Goal: Complete application form

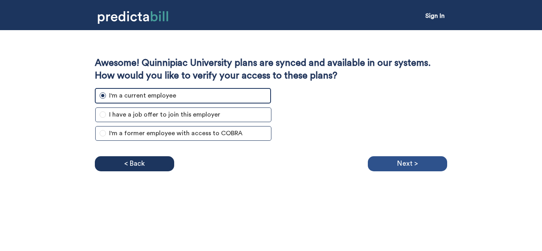
click at [405, 166] on p "Next >" at bounding box center [407, 164] width 21 height 12
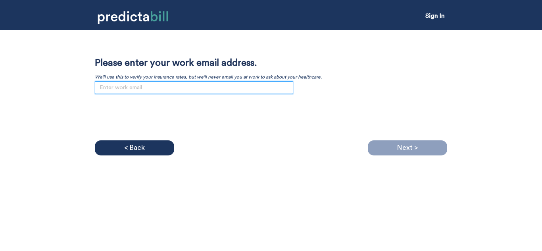
click at [227, 92] on input "email" at bounding box center [194, 87] width 199 height 13
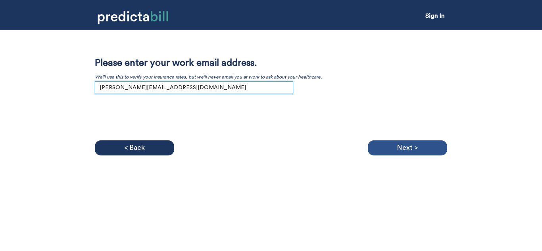
type input "[PERSON_NAME][EMAIL_ADDRESS][DOMAIN_NAME]"
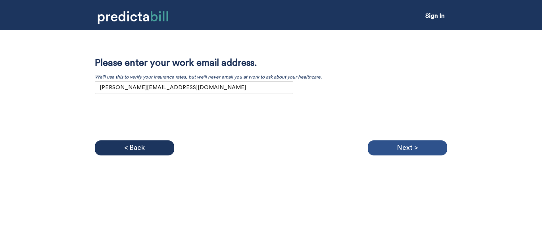
click at [389, 145] on div "Next >" at bounding box center [407, 148] width 79 height 15
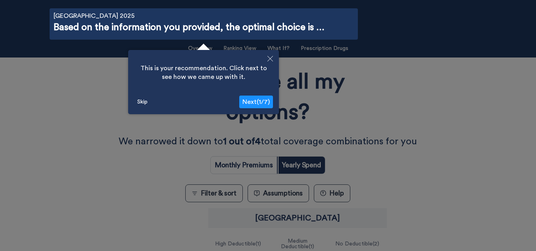
scroll to position [28, 0]
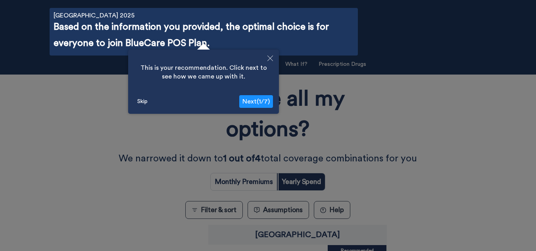
click at [262, 101] on span "Next ( 1 / 7 )" at bounding box center [256, 101] width 27 height 6
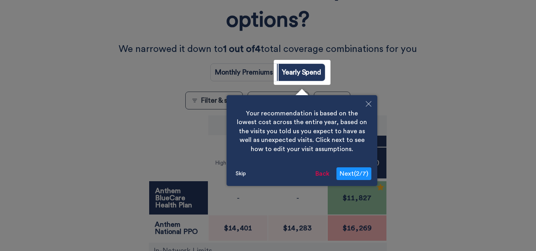
scroll to position [190, 0]
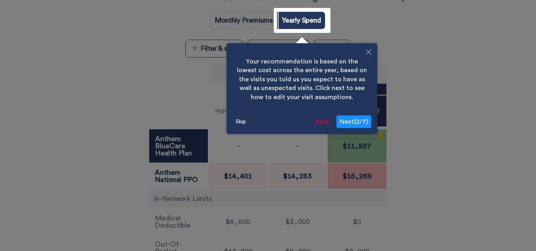
click at [362, 123] on span "Next ( 2 / 7 )" at bounding box center [354, 122] width 29 height 6
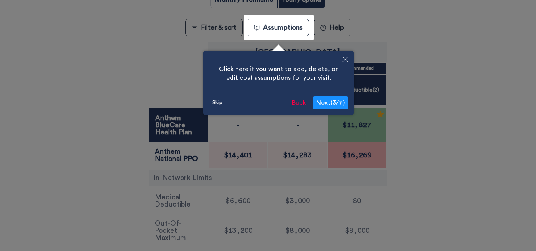
scroll to position [218, 0]
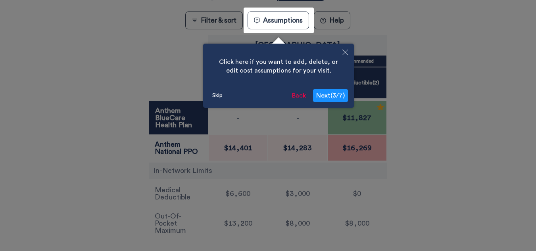
click at [327, 96] on span "Next ( 3 / 7 )" at bounding box center [330, 96] width 29 height 6
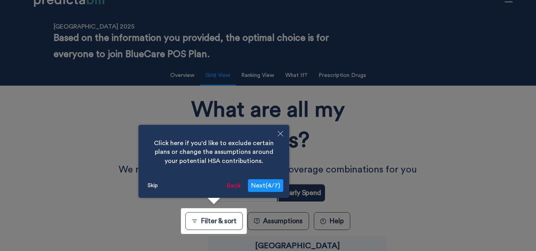
scroll to position [0, 0]
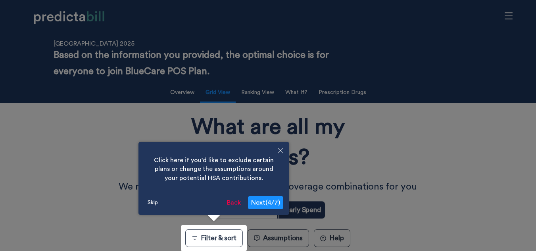
click at [274, 201] on span "Next ( 4 / 7 )" at bounding box center [265, 203] width 29 height 6
radio input "true"
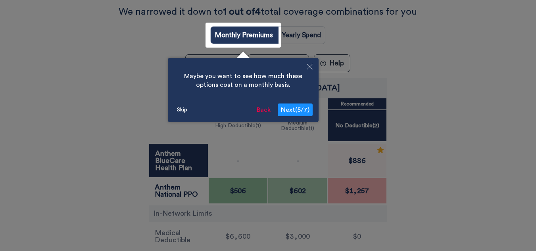
scroll to position [190, 0]
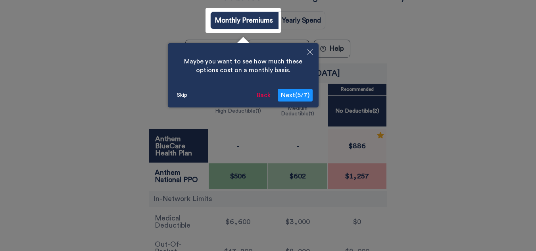
click at [301, 98] on span "Next ( 5 / 7 )" at bounding box center [295, 95] width 29 height 6
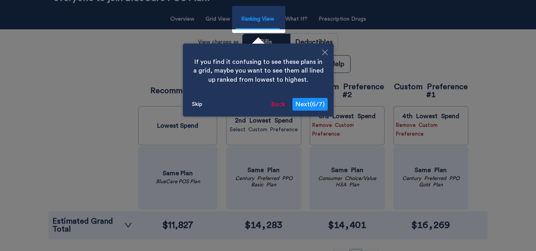
scroll to position [72, 0]
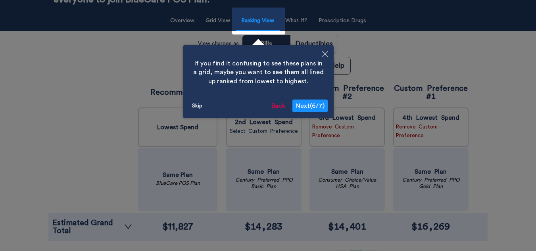
click at [310, 104] on span "Next ( 6 / 7 )" at bounding box center [310, 106] width 29 height 6
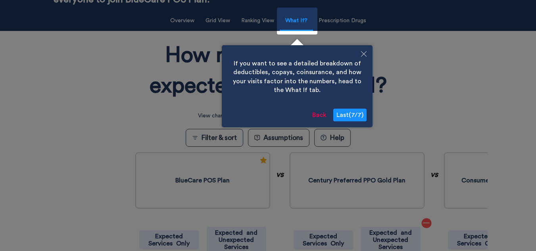
scroll to position [70, 0]
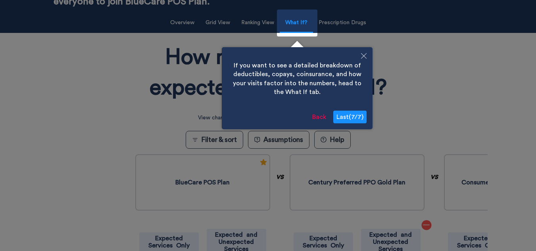
click at [352, 116] on span "Last ( 7 / 7 )" at bounding box center [350, 117] width 27 height 6
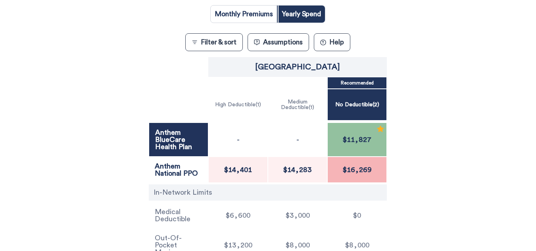
scroll to position [195, 0]
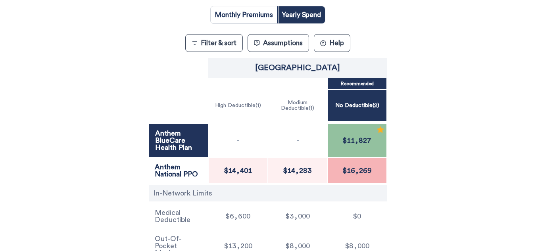
click at [253, 13] on input "radio" at bounding box center [244, 14] width 66 height 17
radio input "true"
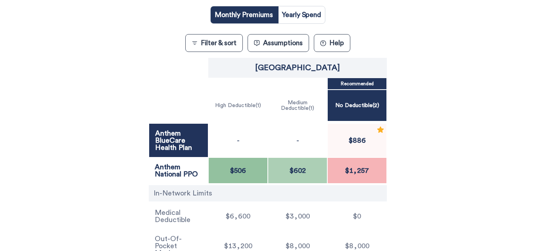
drag, startPoint x: 533, startPoint y: 140, endPoint x: 523, endPoint y: 147, distance: 12.1
click at [523, 147] on div "Filter & Sort Quickly update your results Sort By Healthcare Assumptions Expect…" at bounding box center [268, 74] width 536 height 381
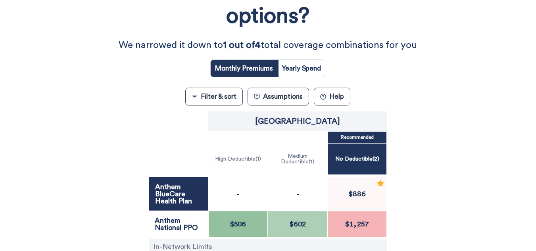
scroll to position [137, 0]
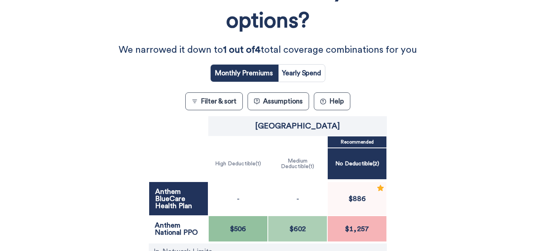
click at [272, 106] on button "Assumptions" at bounding box center [279, 102] width 62 height 18
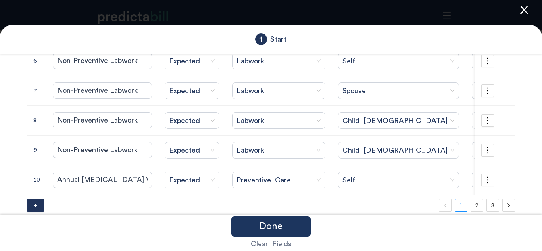
scroll to position [237, 0]
click at [33, 208] on button "+" at bounding box center [35, 205] width 17 height 13
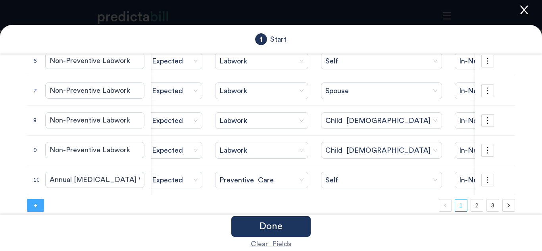
scroll to position [0, 0]
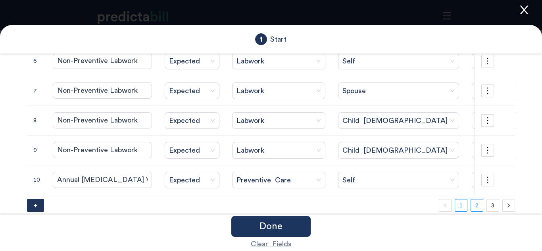
click at [471, 208] on link "2" at bounding box center [477, 206] width 12 height 12
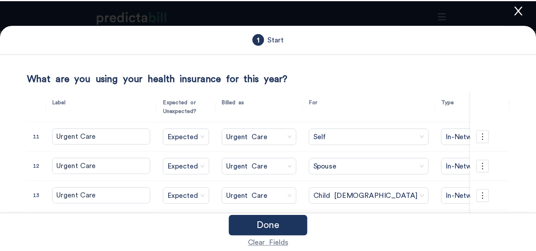
scroll to position [237, 0]
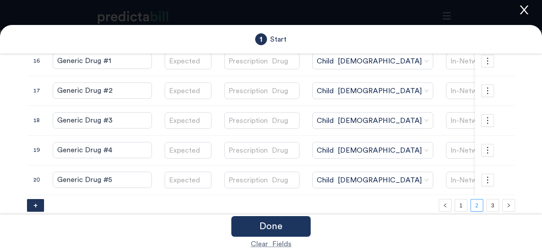
click at [526, 7] on icon "close" at bounding box center [524, 10] width 8 height 9
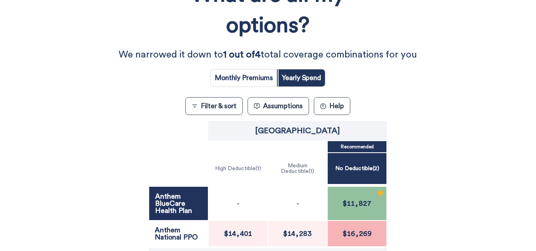
scroll to position [132, 0]
